Goal: Task Accomplishment & Management: Use online tool/utility

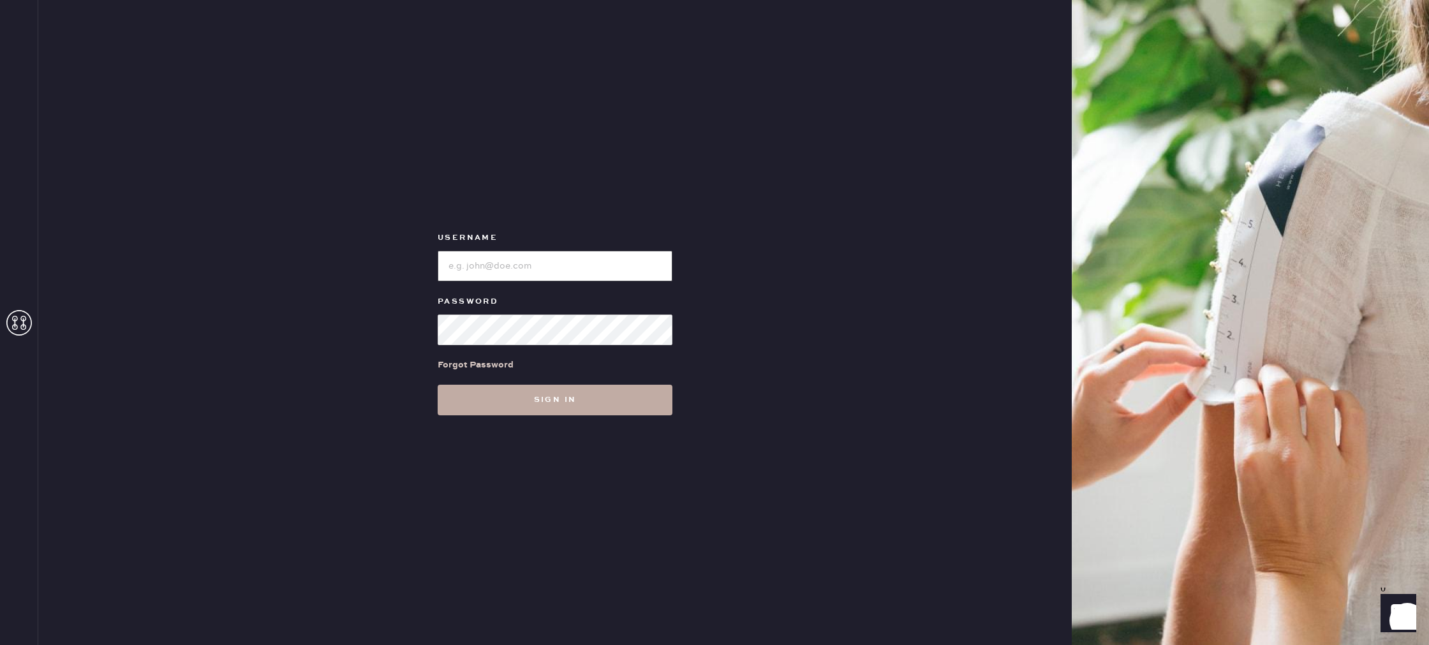
type input "reformationvalencia"
click at [524, 410] on button "Sign in" at bounding box center [555, 400] width 235 height 31
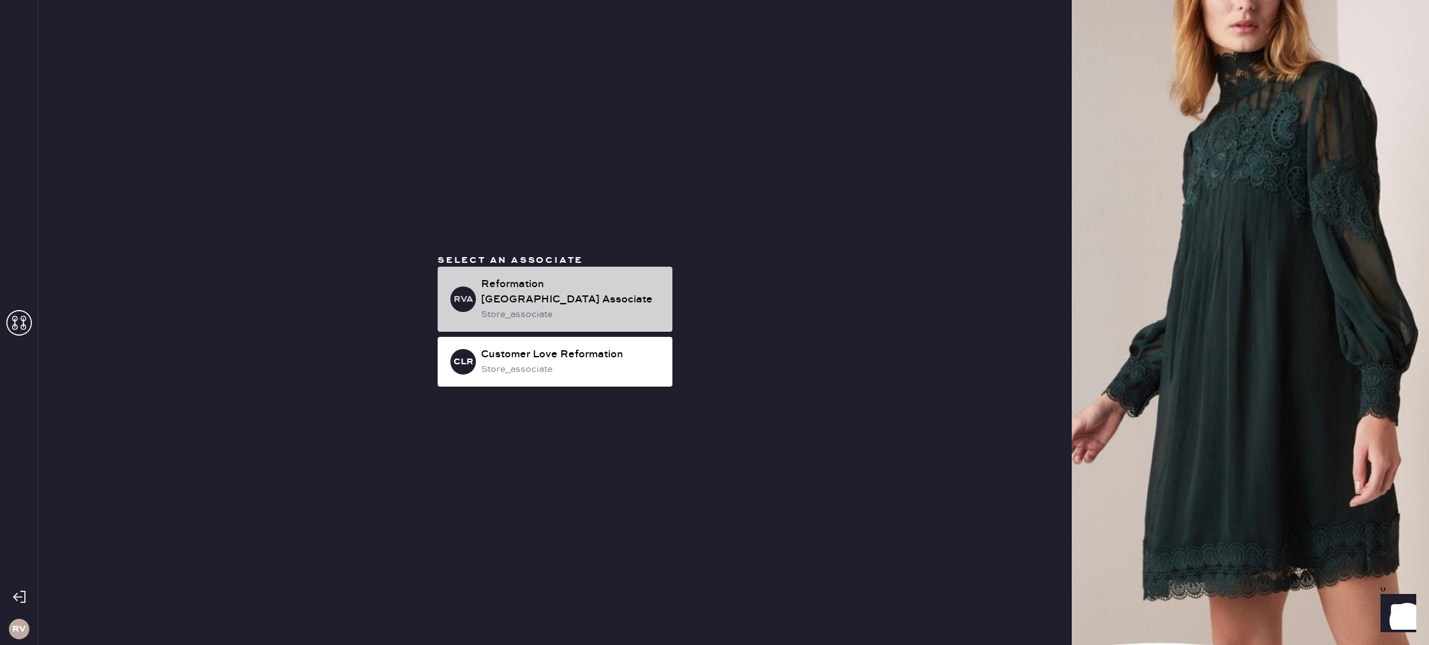
click at [543, 290] on div "Reformation [GEOGRAPHIC_DATA] Associate" at bounding box center [571, 292] width 181 height 31
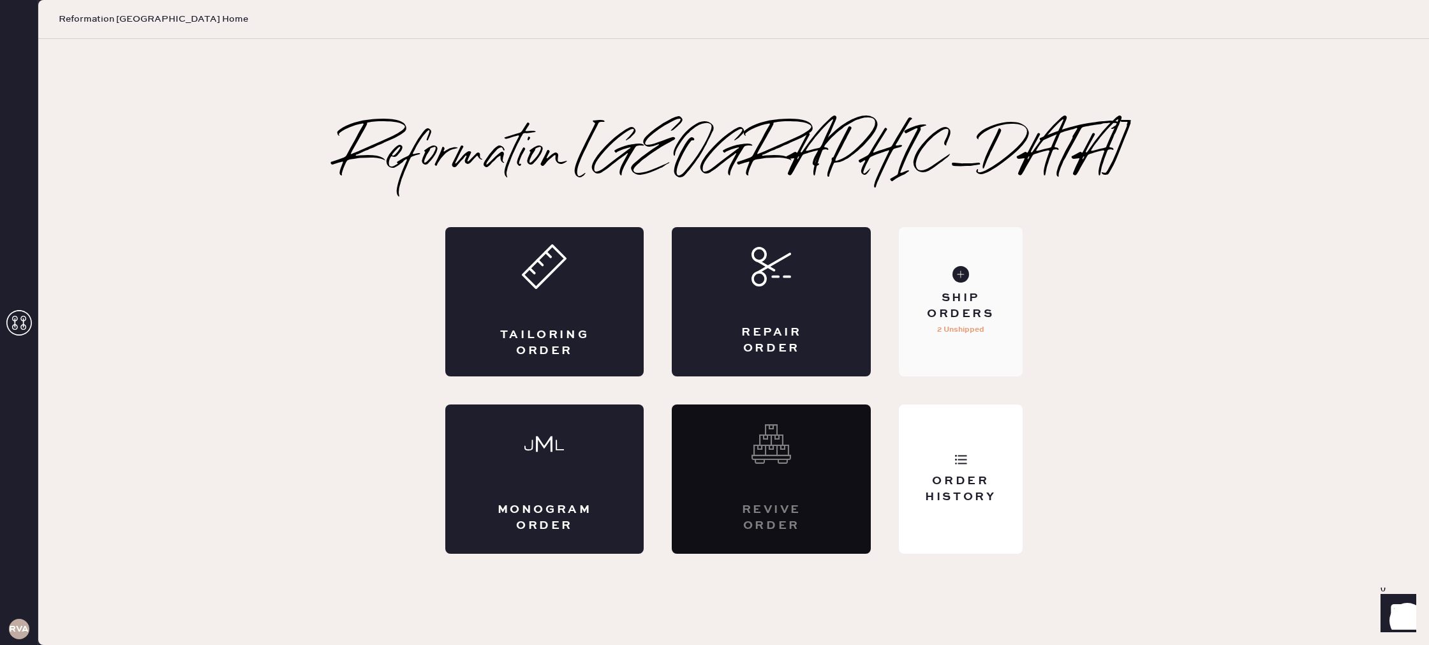
click at [987, 328] on div "Ship Orders 2 Unshipped" at bounding box center [960, 301] width 123 height 149
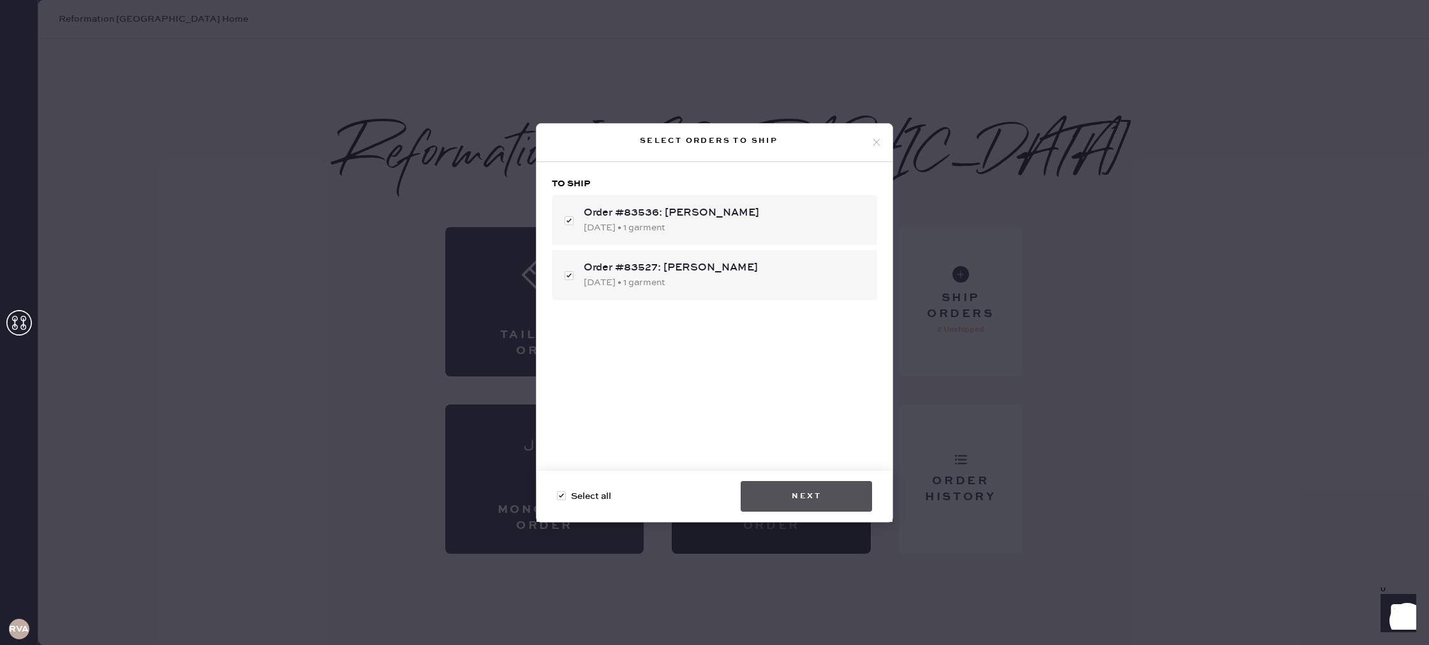
click at [806, 505] on button "Next" at bounding box center [806, 496] width 131 height 31
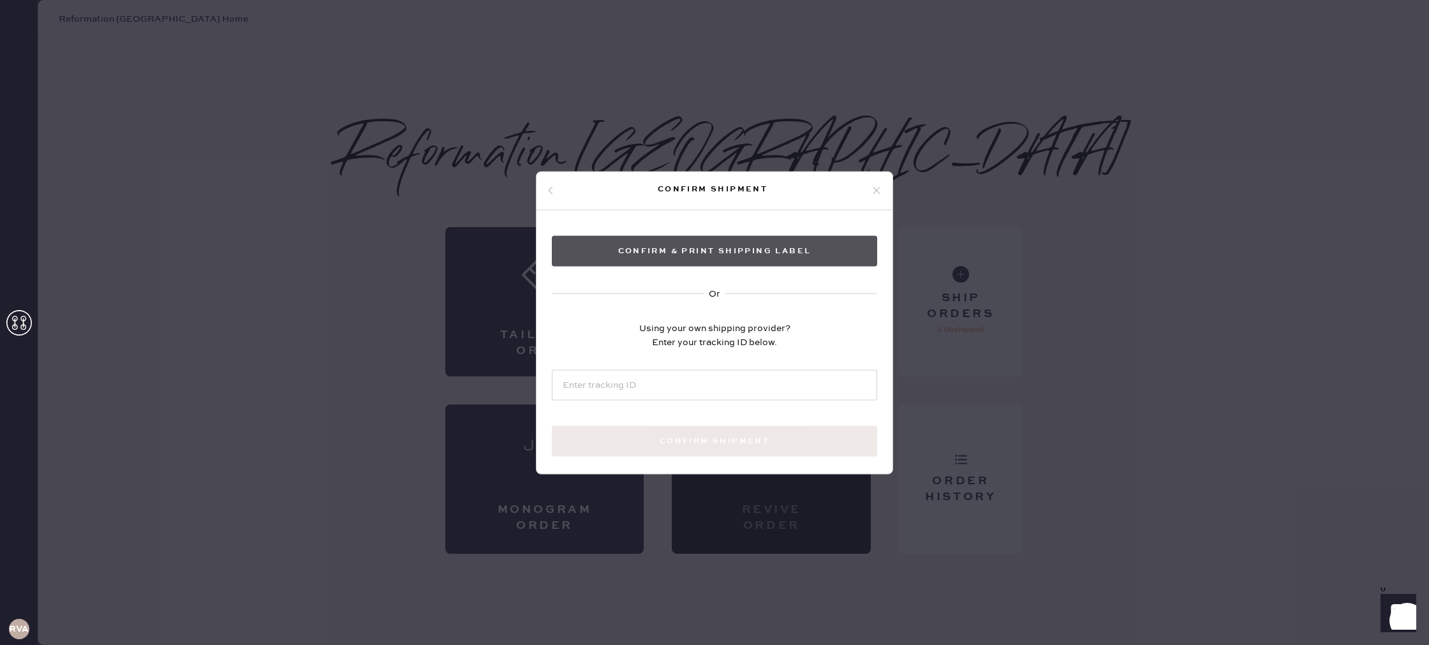
click at [725, 255] on button "Confirm & Print shipping label" at bounding box center [714, 250] width 325 height 31
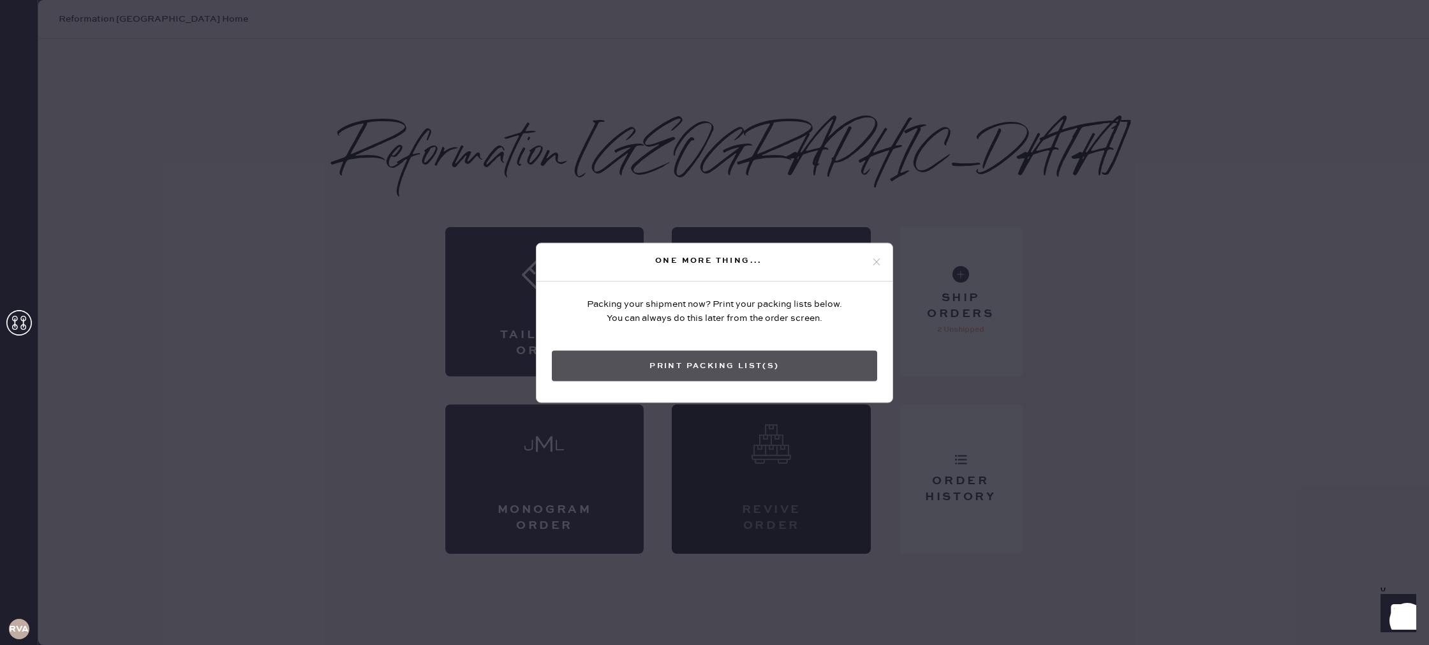
click at [675, 364] on button "Print Packing List(s)" at bounding box center [714, 365] width 325 height 31
